Goal: Use online tool/utility: Utilize a website feature to perform a specific function

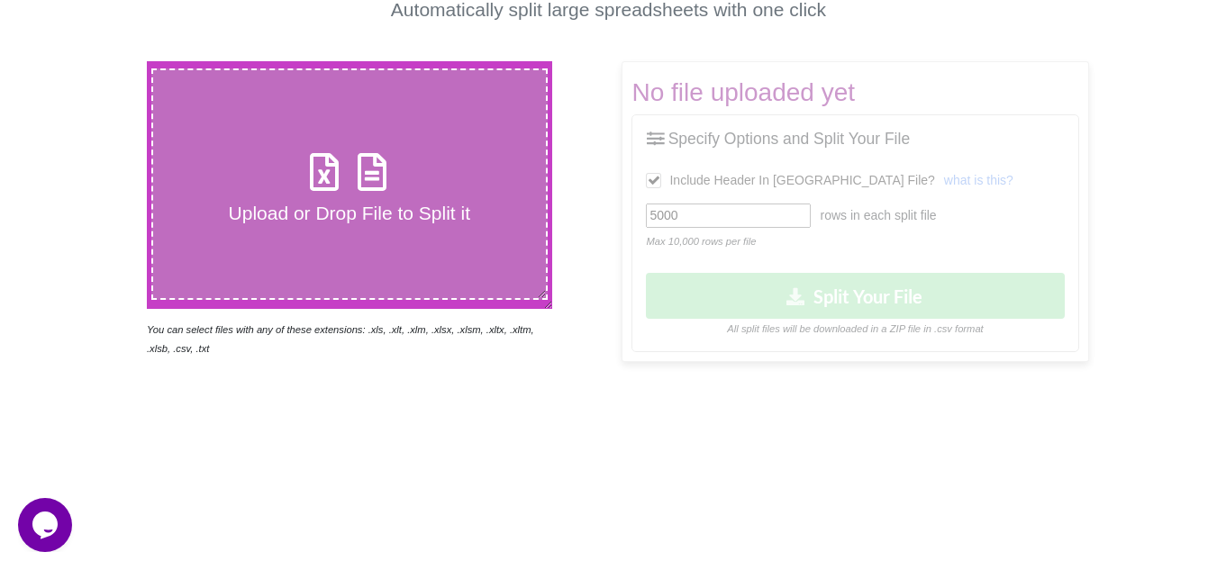
click at [275, 215] on h4 "Upload or Drop File to Split it" at bounding box center [349, 213] width 393 height 23
click at [90, 61] on input "Upload or Drop File to Split it" at bounding box center [90, 61] width 0 height 0
type input "C:\fakepath\AO LAPSE SPRIBE UPLOAD 15-08.xlsx"
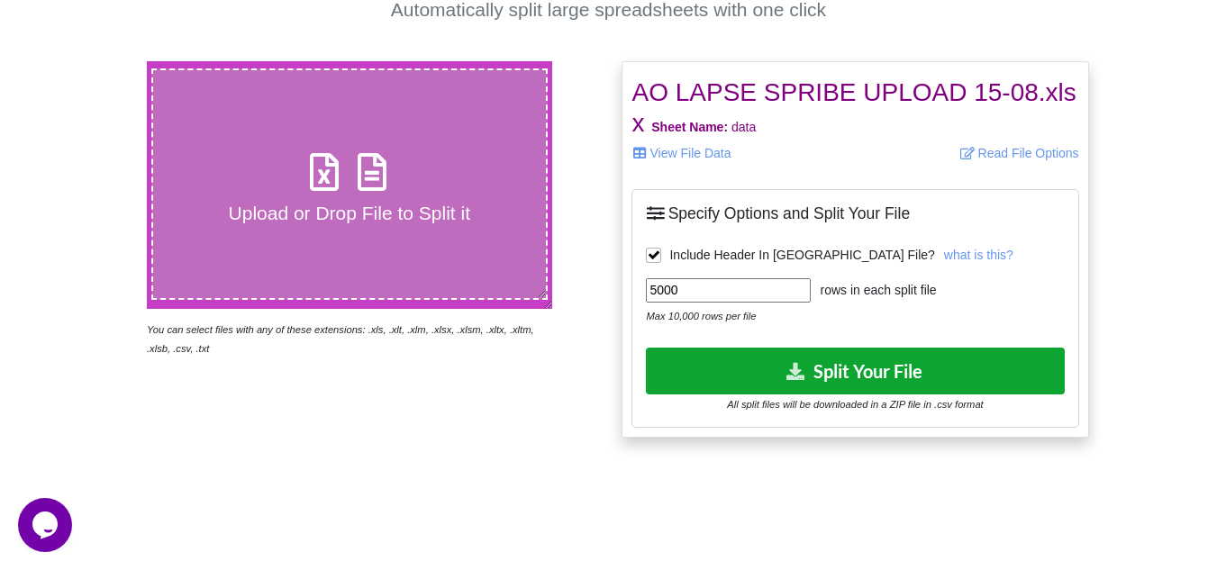
click at [877, 363] on button "Split Your File" at bounding box center [855, 371] width 418 height 46
